Goal: Transaction & Acquisition: Purchase product/service

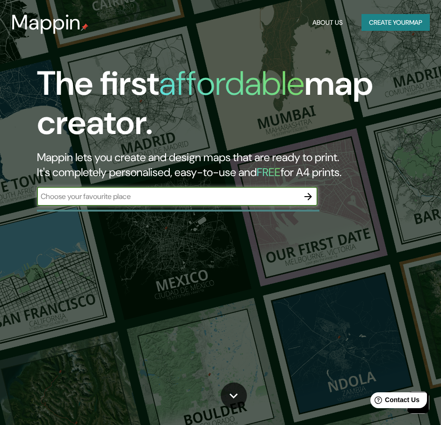
click at [308, 201] on icon "button" at bounding box center [307, 196] width 11 height 11
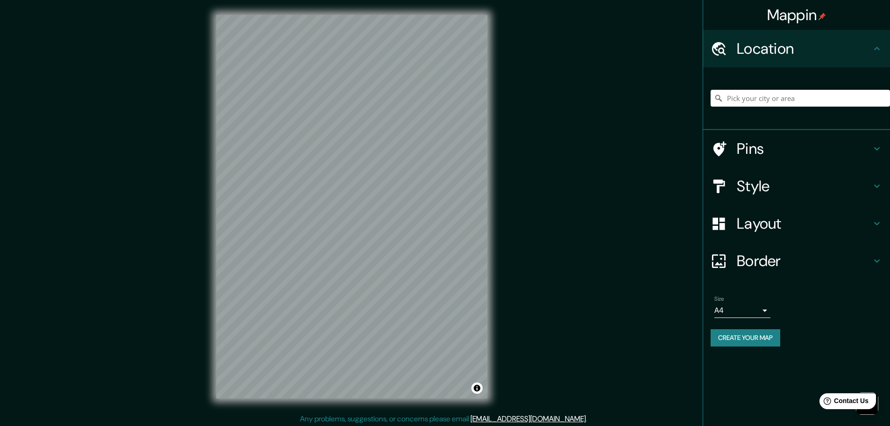
click at [440, 149] on h4 "Pins" at bounding box center [804, 148] width 135 height 19
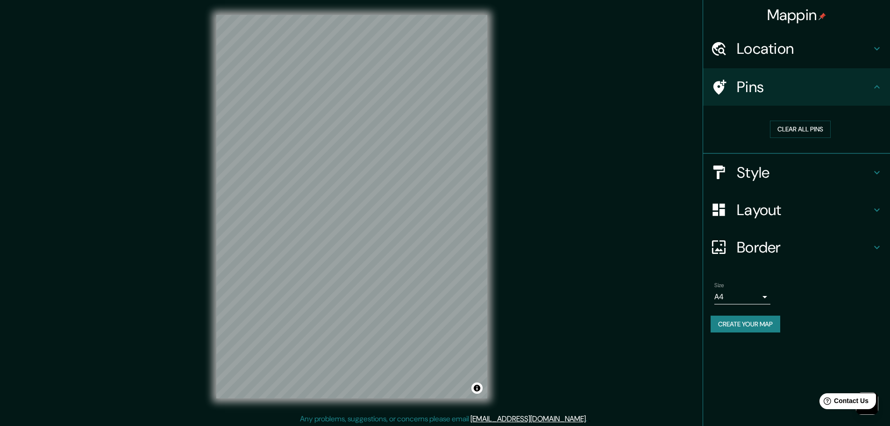
click at [440, 171] on h4 "Style" at bounding box center [804, 172] width 135 height 19
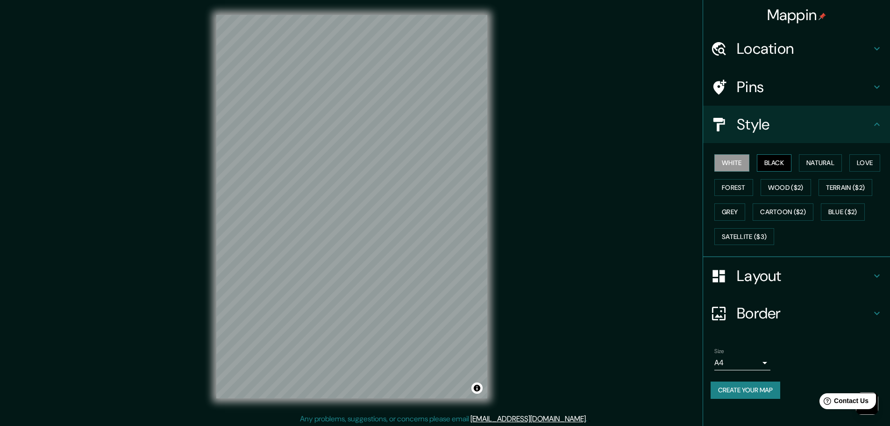
click at [440, 163] on button "Black" at bounding box center [774, 162] width 35 height 17
click at [440, 159] on button "Natural" at bounding box center [820, 162] width 43 height 17
click at [440, 162] on button "Love" at bounding box center [864, 162] width 31 height 17
click at [440, 189] on button "Forest" at bounding box center [733, 187] width 39 height 17
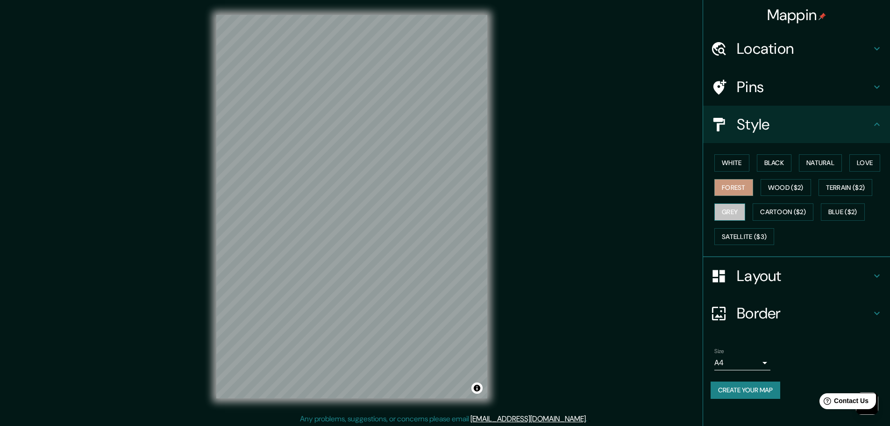
click at [440, 204] on button "Grey" at bounding box center [729, 211] width 31 height 17
click at [440, 164] on button "White" at bounding box center [731, 162] width 35 height 17
click at [440, 215] on button "Grey" at bounding box center [729, 211] width 31 height 17
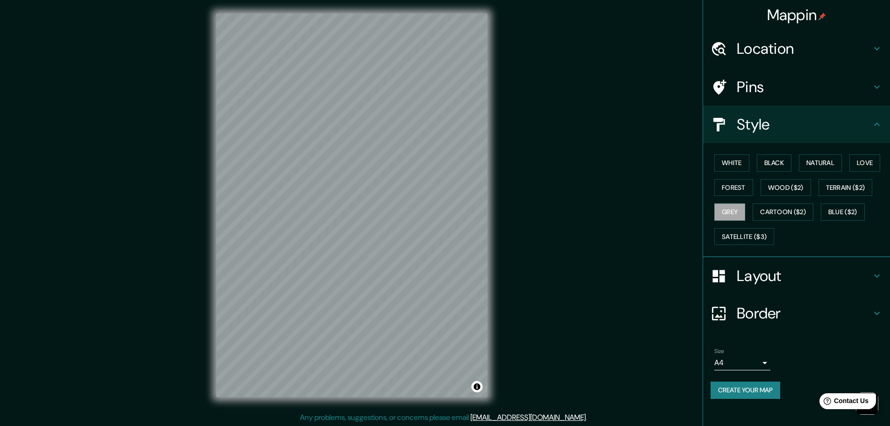
scroll to position [2, 0]
click at [440, 133] on h4 "Style" at bounding box center [804, 124] width 135 height 19
click at [440, 121] on div "Style" at bounding box center [796, 124] width 187 height 37
click at [440, 124] on icon at bounding box center [877, 123] width 6 height 3
click at [440, 275] on h4 "Layout" at bounding box center [804, 275] width 135 height 19
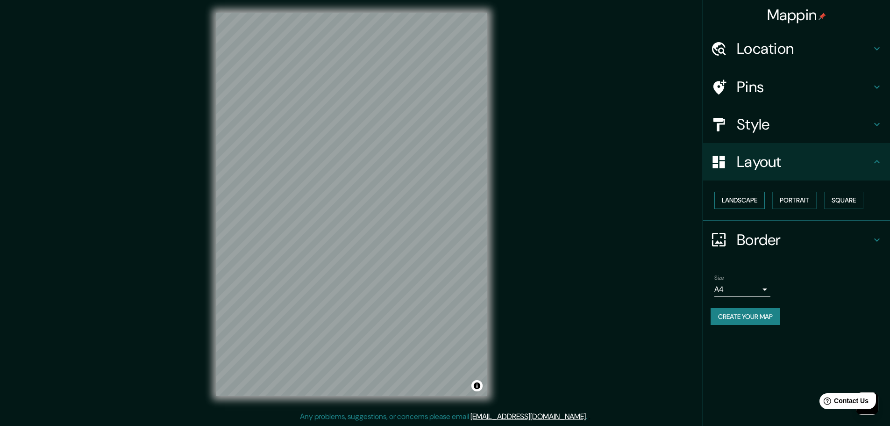
click at [440, 199] on button "Landscape" at bounding box center [739, 200] width 50 height 17
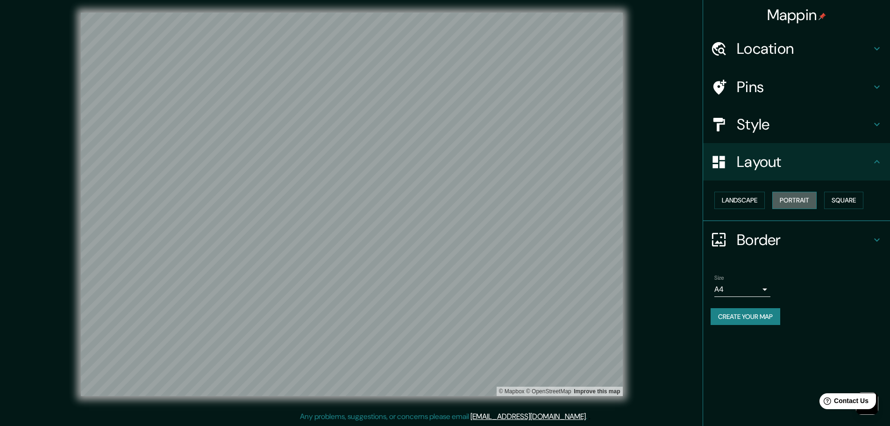
click at [440, 203] on button "Portrait" at bounding box center [794, 200] width 44 height 17
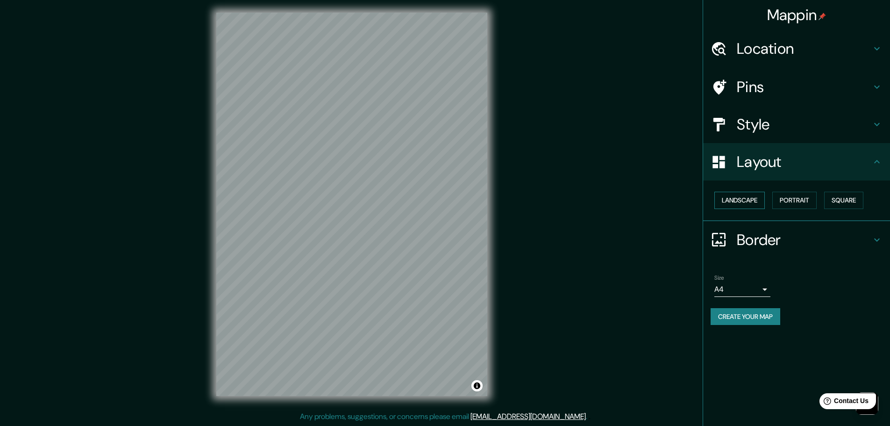
click at [440, 203] on button "Landscape" at bounding box center [739, 200] width 50 height 17
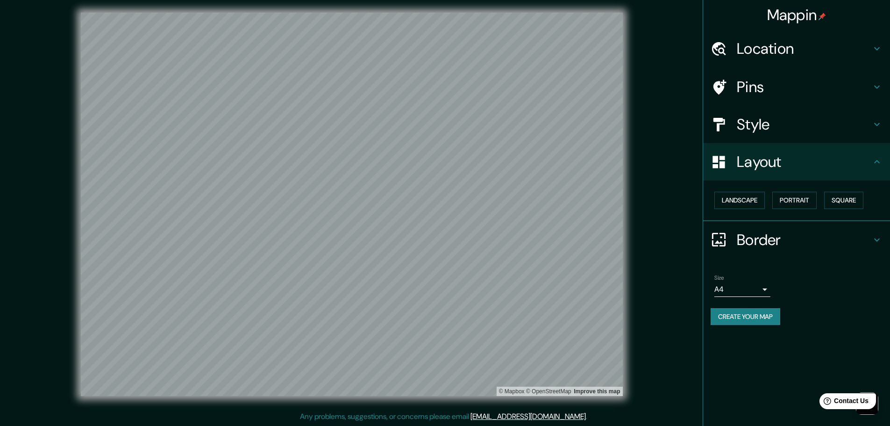
click at [440, 237] on h4 "Border" at bounding box center [804, 239] width 135 height 19
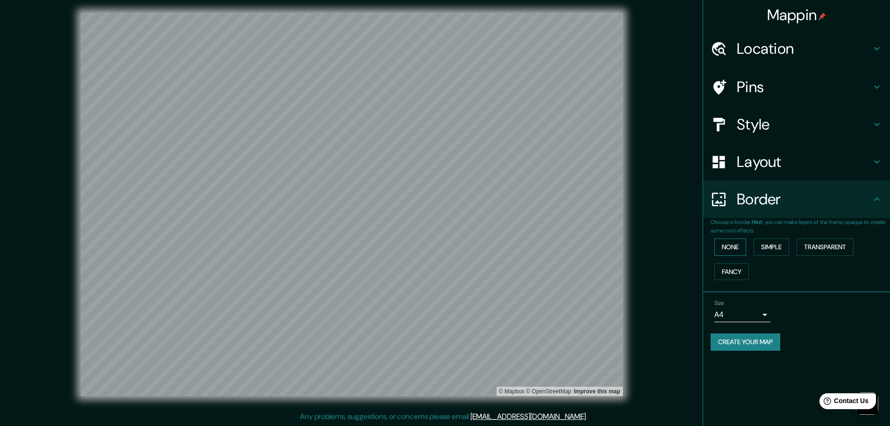
click at [440, 241] on button "None" at bounding box center [730, 246] width 32 height 17
click at [440, 250] on button "Simple" at bounding box center [772, 246] width 36 height 17
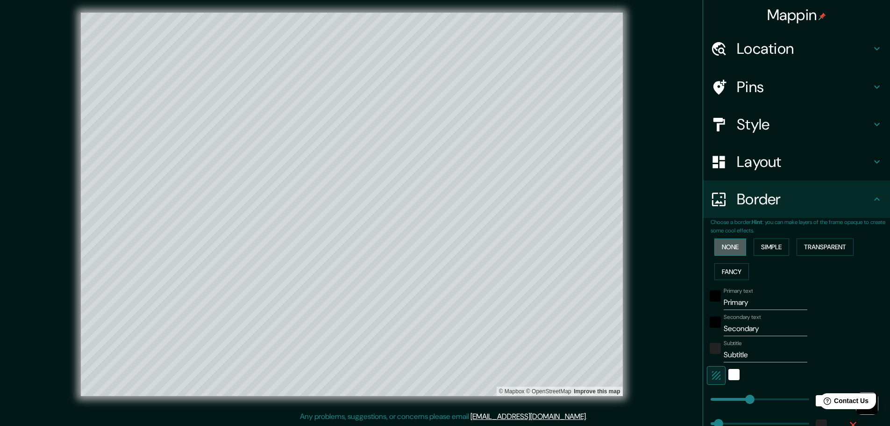
click at [440, 248] on button "None" at bounding box center [730, 246] width 32 height 17
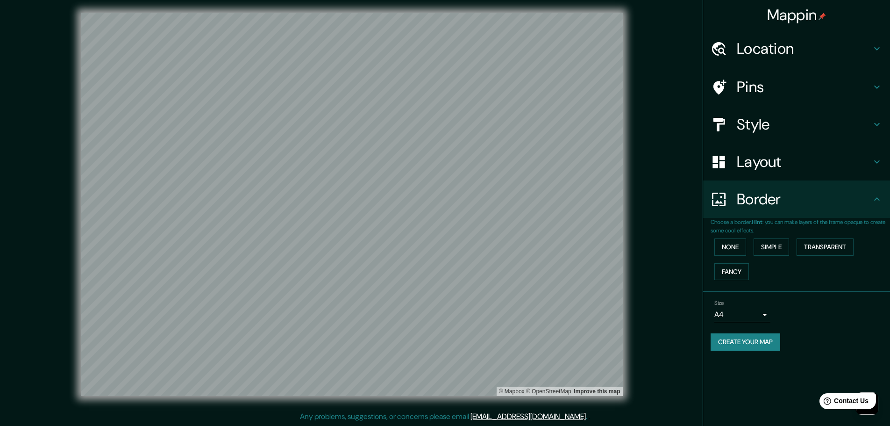
click at [440, 314] on body "Mappin Location Pins Style Layout Border Choose a border. Hint : you can make l…" at bounding box center [445, 211] width 890 height 426
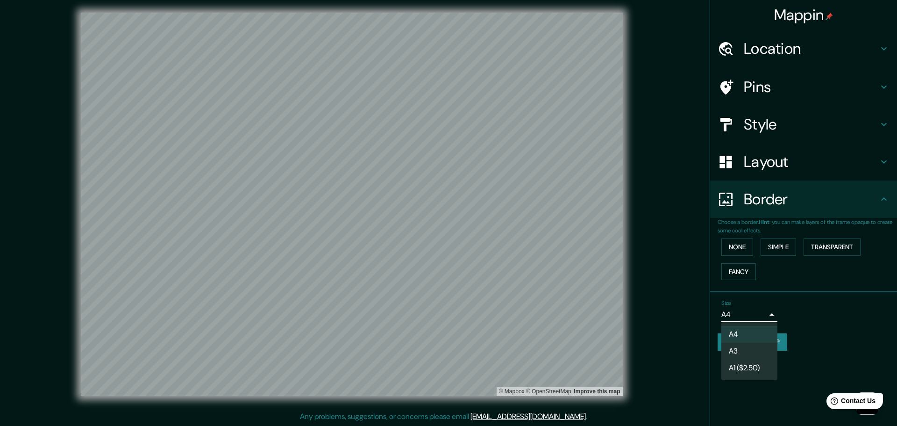
drag, startPoint x: 770, startPoint y: 313, endPoint x: 775, endPoint y: 314, distance: 4.9
click at [440, 313] on div at bounding box center [448, 213] width 897 height 426
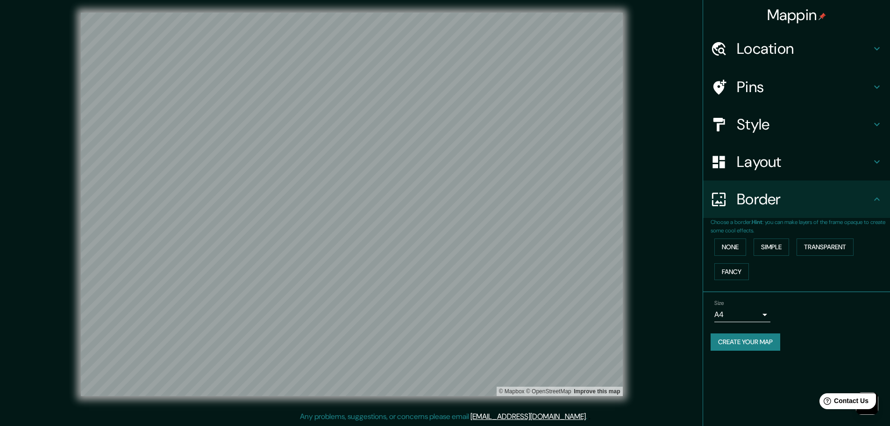
click at [440, 343] on button "Create your map" at bounding box center [746, 341] width 70 height 17
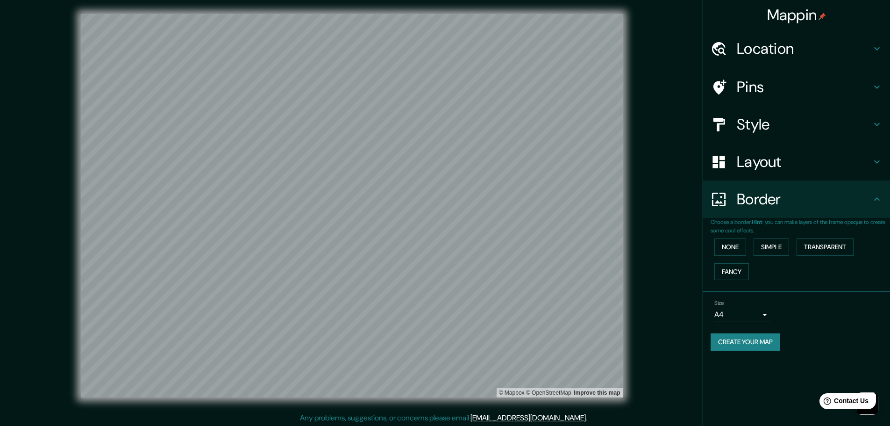
scroll to position [0, 0]
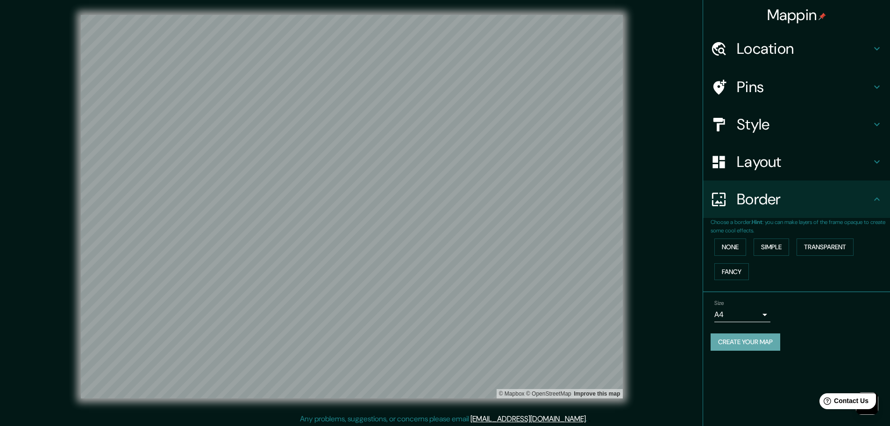
click at [440, 346] on button "Create your map" at bounding box center [746, 341] width 70 height 17
click at [440, 342] on button "Create your map" at bounding box center [746, 341] width 70 height 17
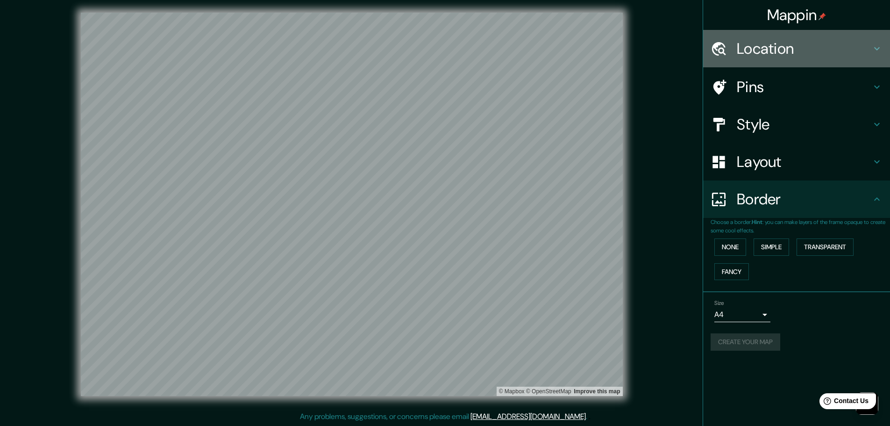
click at [440, 41] on div "Location" at bounding box center [796, 48] width 187 height 37
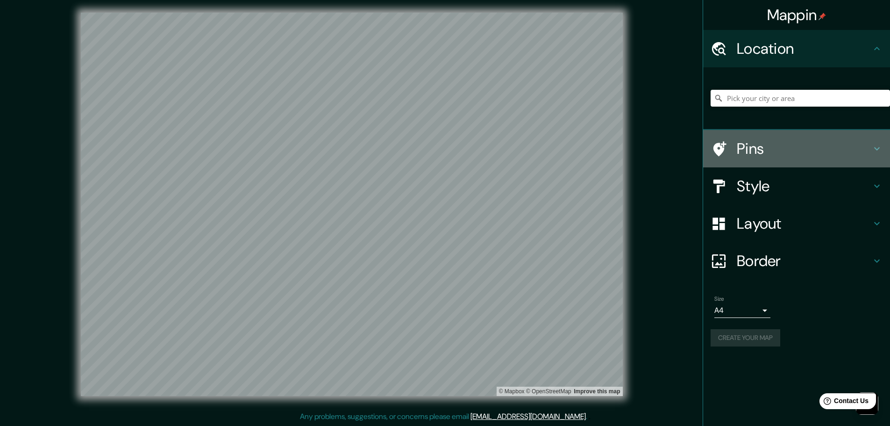
drag, startPoint x: 823, startPoint y: 135, endPoint x: 829, endPoint y: 136, distance: 6.1
click at [440, 135] on div "Pins" at bounding box center [796, 148] width 187 height 37
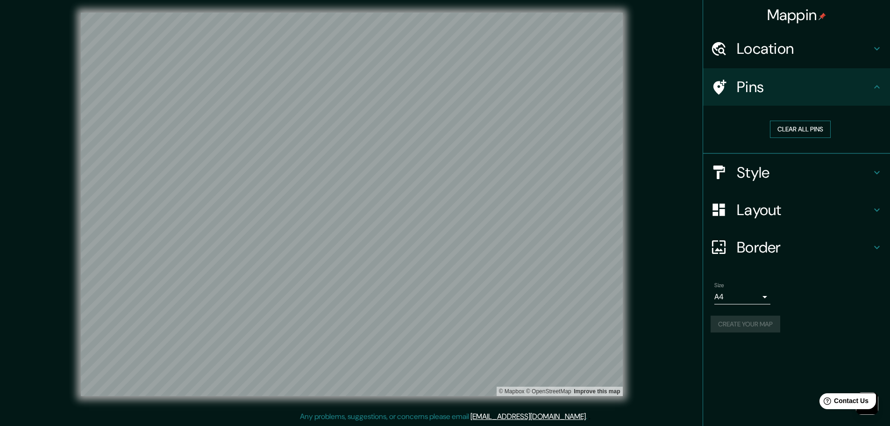
click at [440, 126] on button "Clear all pins" at bounding box center [800, 129] width 61 height 17
click at [440, 178] on h4 "Style" at bounding box center [804, 172] width 135 height 19
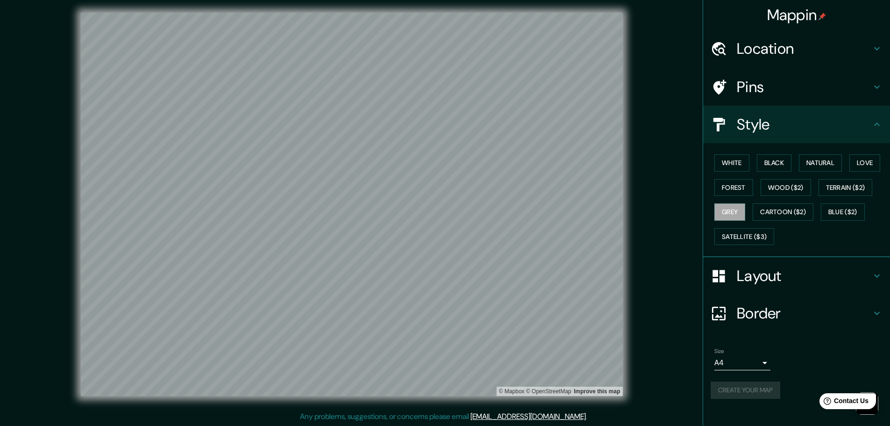
click at [440, 95] on h4 "Pins" at bounding box center [804, 87] width 135 height 19
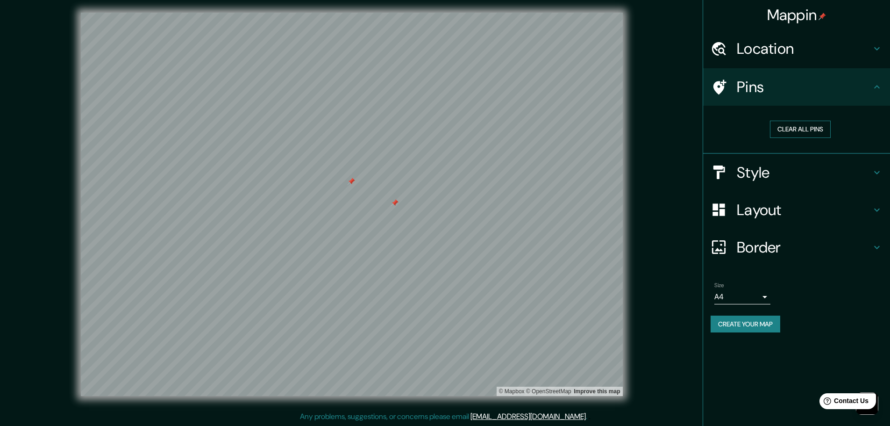
click at [440, 124] on button "Clear all pins" at bounding box center [800, 129] width 61 height 17
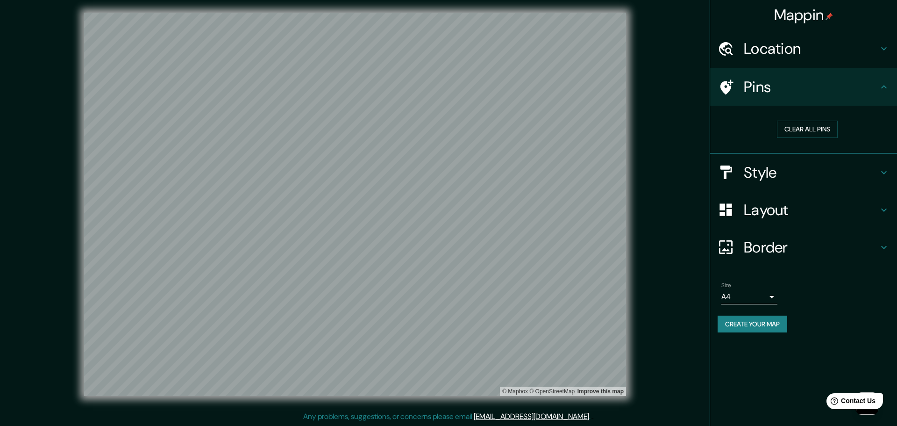
click at [440, 298] on body "Mappin Location Pins Clear all pins Style Layout Border Choose a border. Hint :…" at bounding box center [448, 211] width 897 height 426
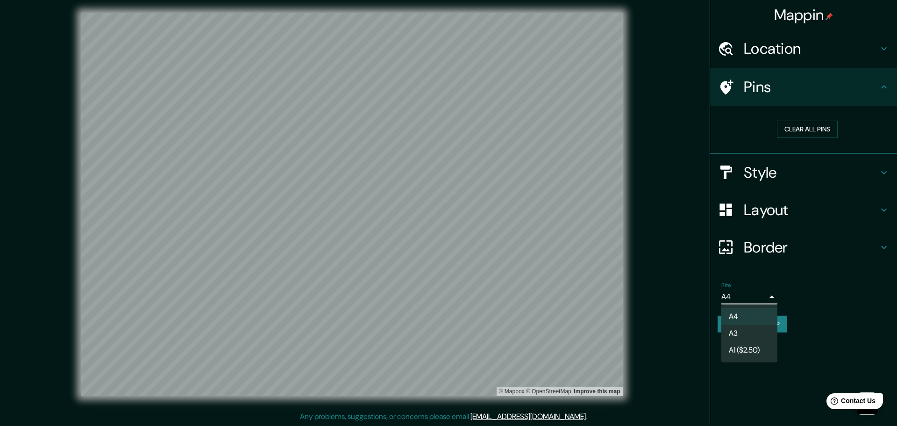
click at [440, 327] on li "A3" at bounding box center [749, 333] width 56 height 17
type input "a4"
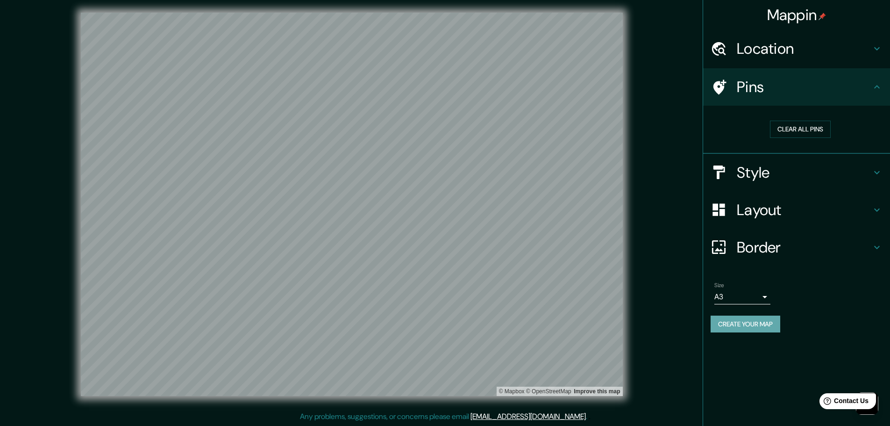
click at [440, 320] on button "Create your map" at bounding box center [746, 323] width 70 height 17
